Goal: Transaction & Acquisition: Subscribe to service/newsletter

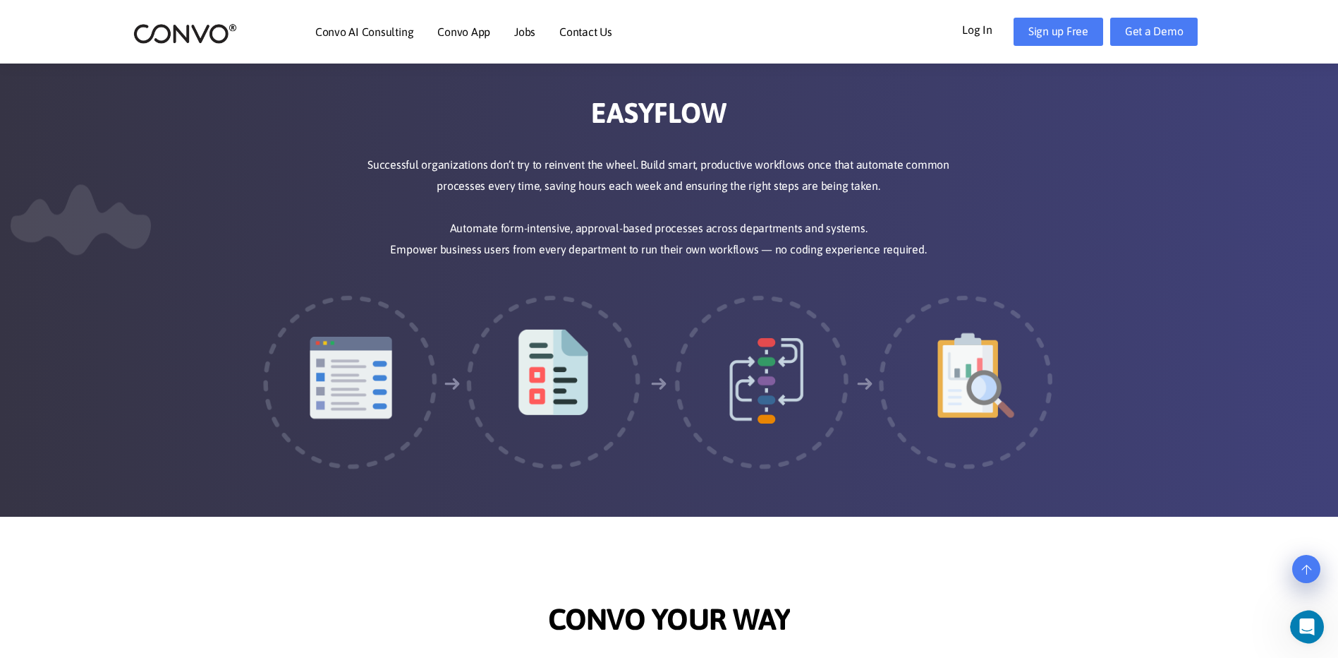
scroll to position [2006, 0]
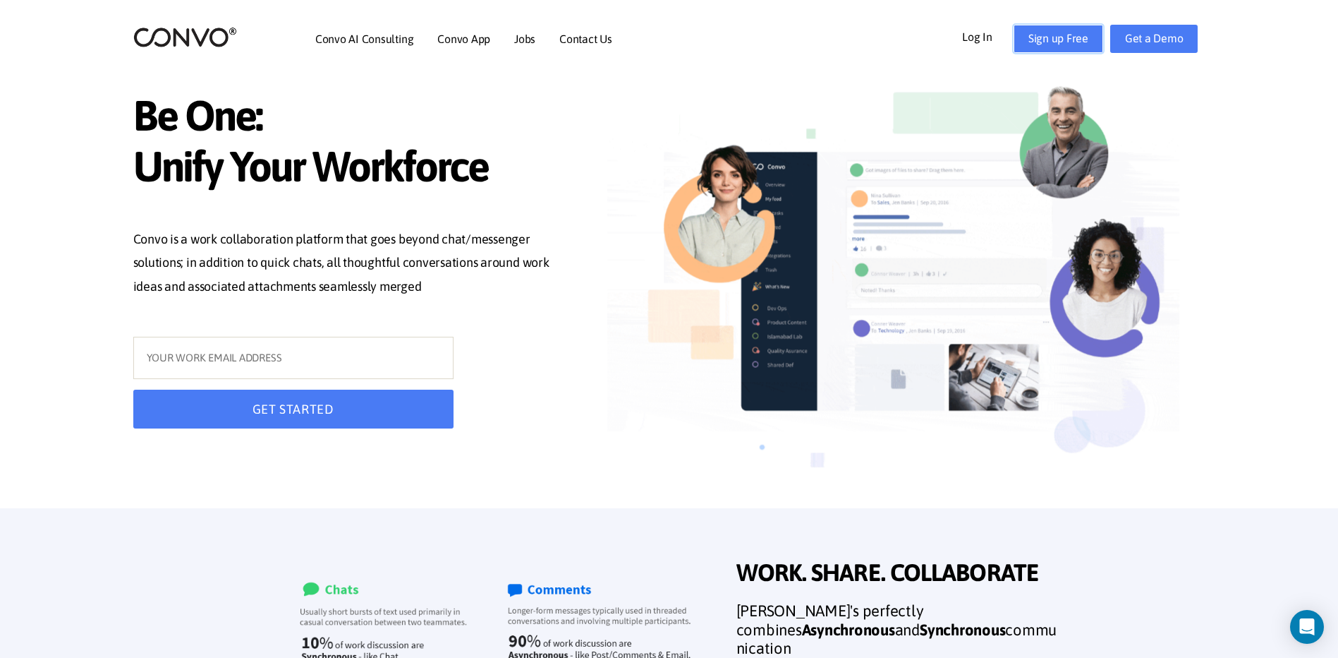
click at [1074, 45] on link "Sign up Free" at bounding box center [1059, 39] width 90 height 28
